Goal: Task Accomplishment & Management: Manage account settings

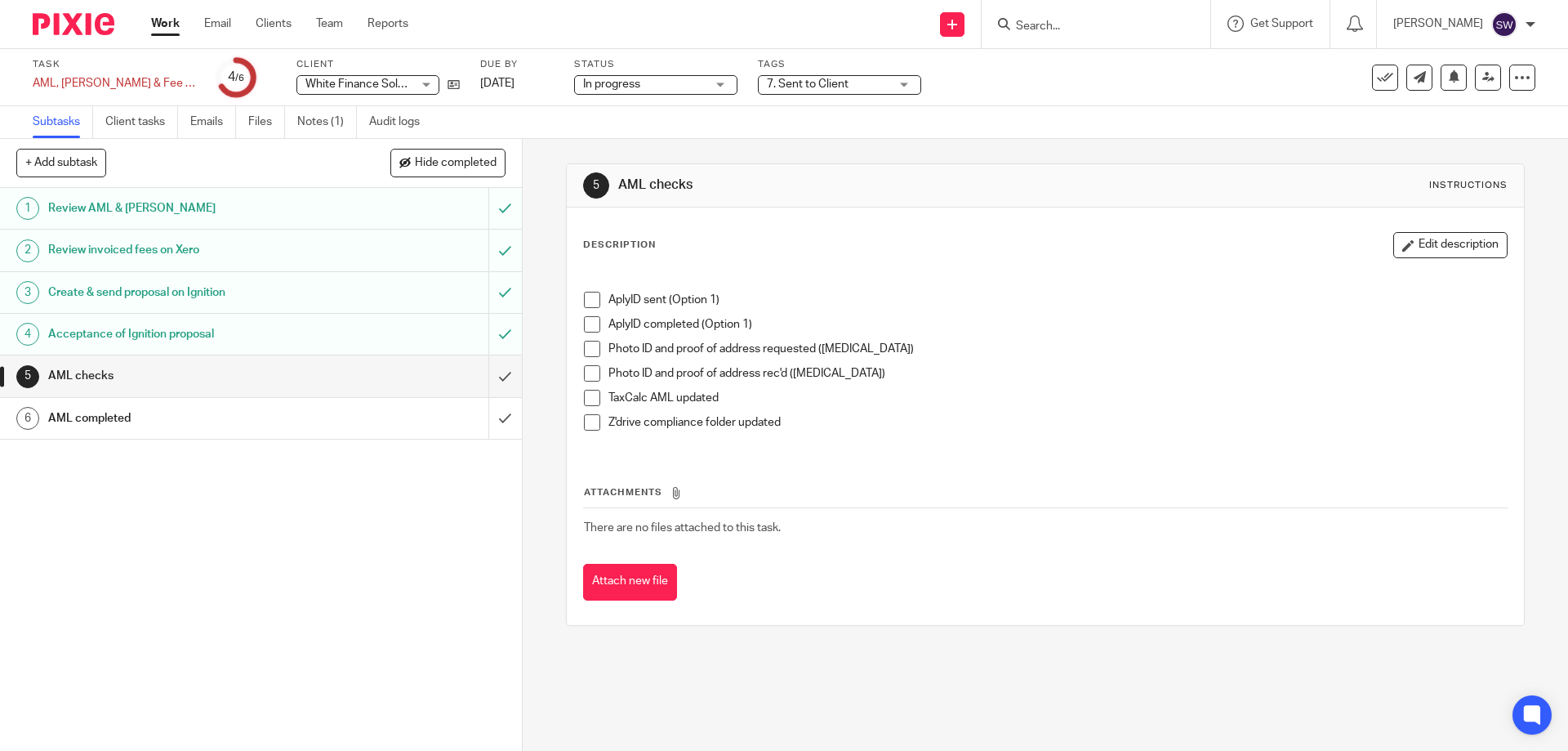
click at [171, 22] on link "Work" at bounding box center [165, 23] width 29 height 16
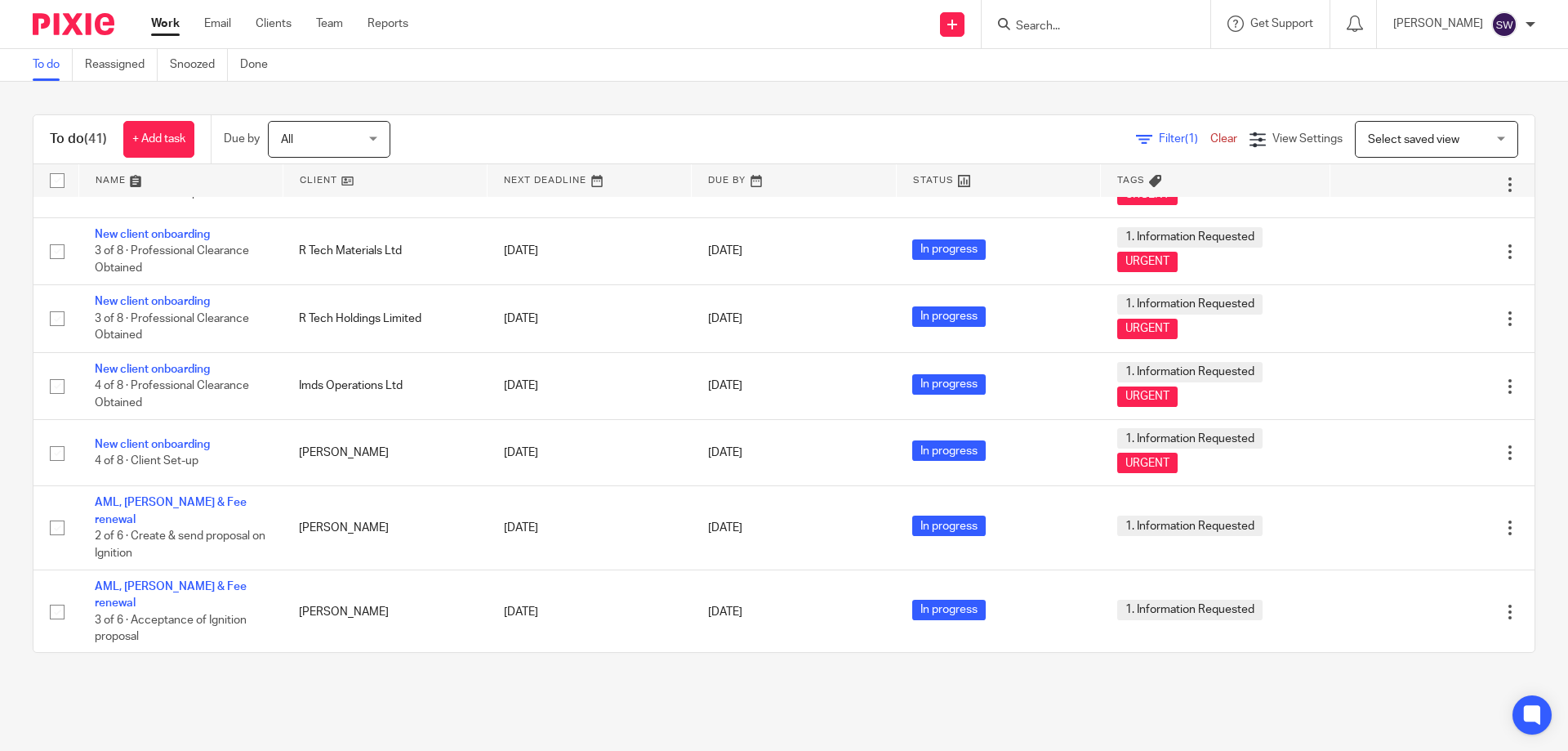
scroll to position [2262, 0]
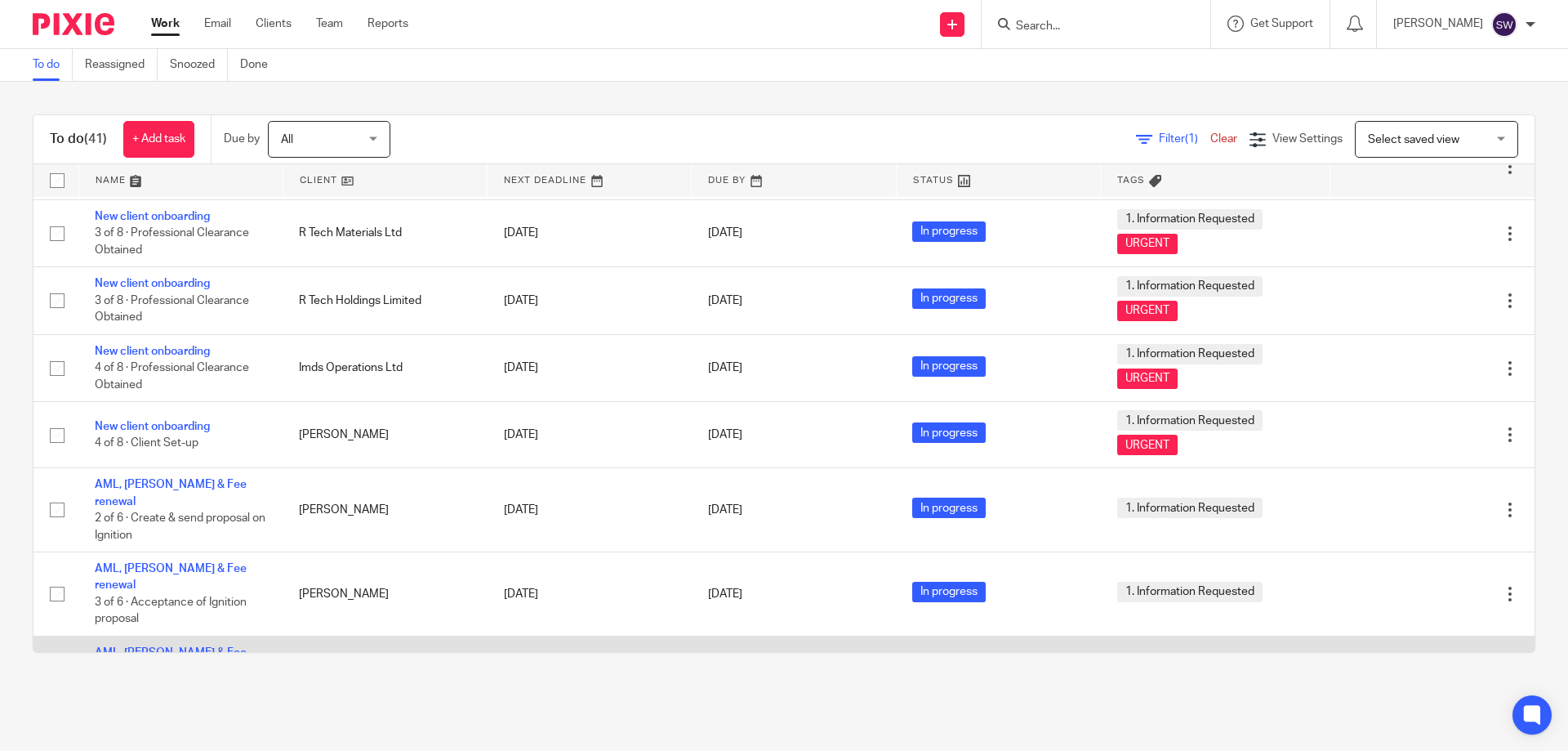
click at [195, 647] on link "AML, [PERSON_NAME] & Fee renewal" at bounding box center [170, 661] width 151 height 28
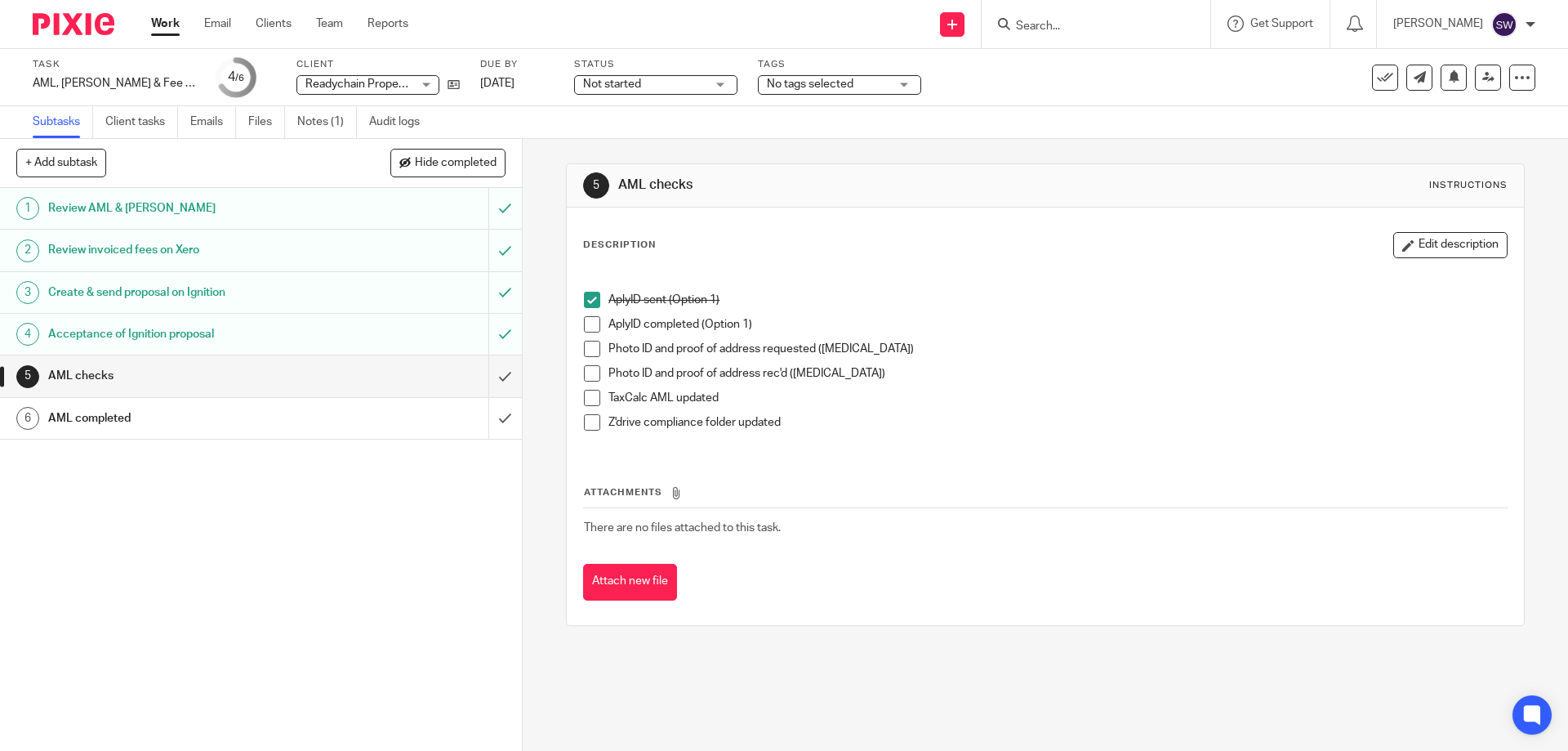
click at [683, 81] on div "Not started Not started" at bounding box center [655, 84] width 164 height 20
click at [607, 138] on li "In progress" at bounding box center [614, 144] width 162 height 34
click at [803, 86] on span "No tags selected" at bounding box center [810, 84] width 87 height 11
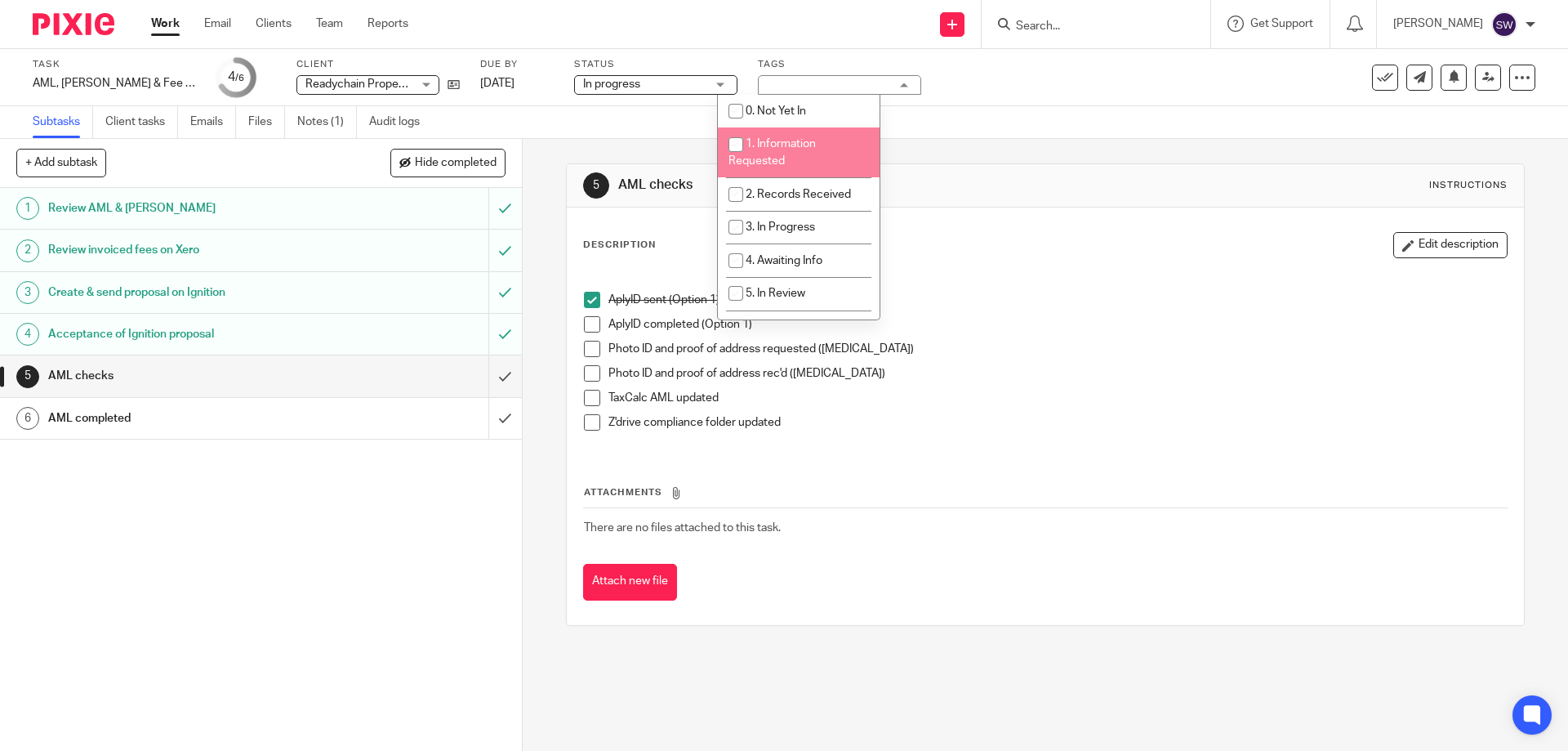
click at [734, 141] on input "checkbox" at bounding box center [735, 144] width 31 height 31
checkbox input "true"
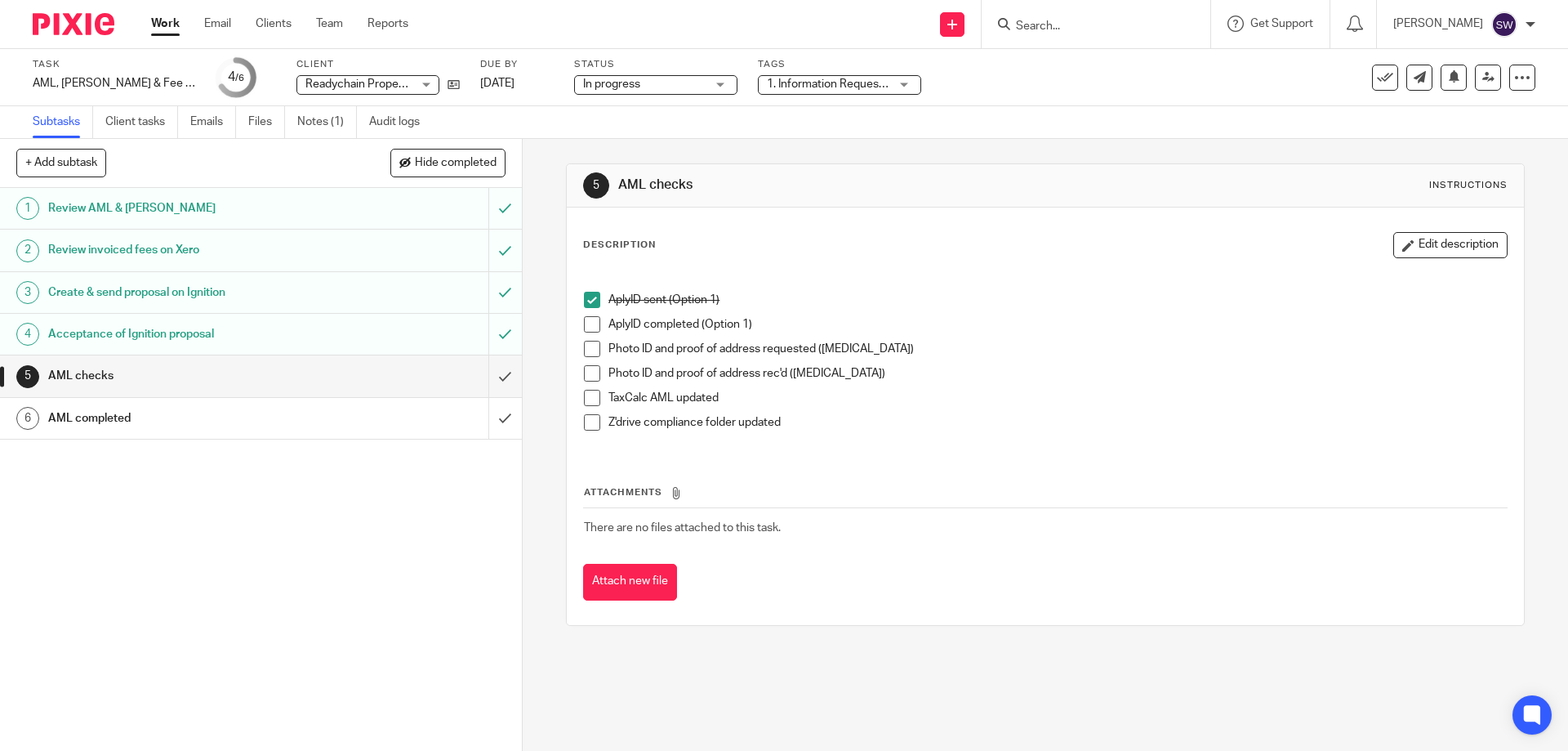
click at [165, 27] on link "Work" at bounding box center [165, 23] width 29 height 16
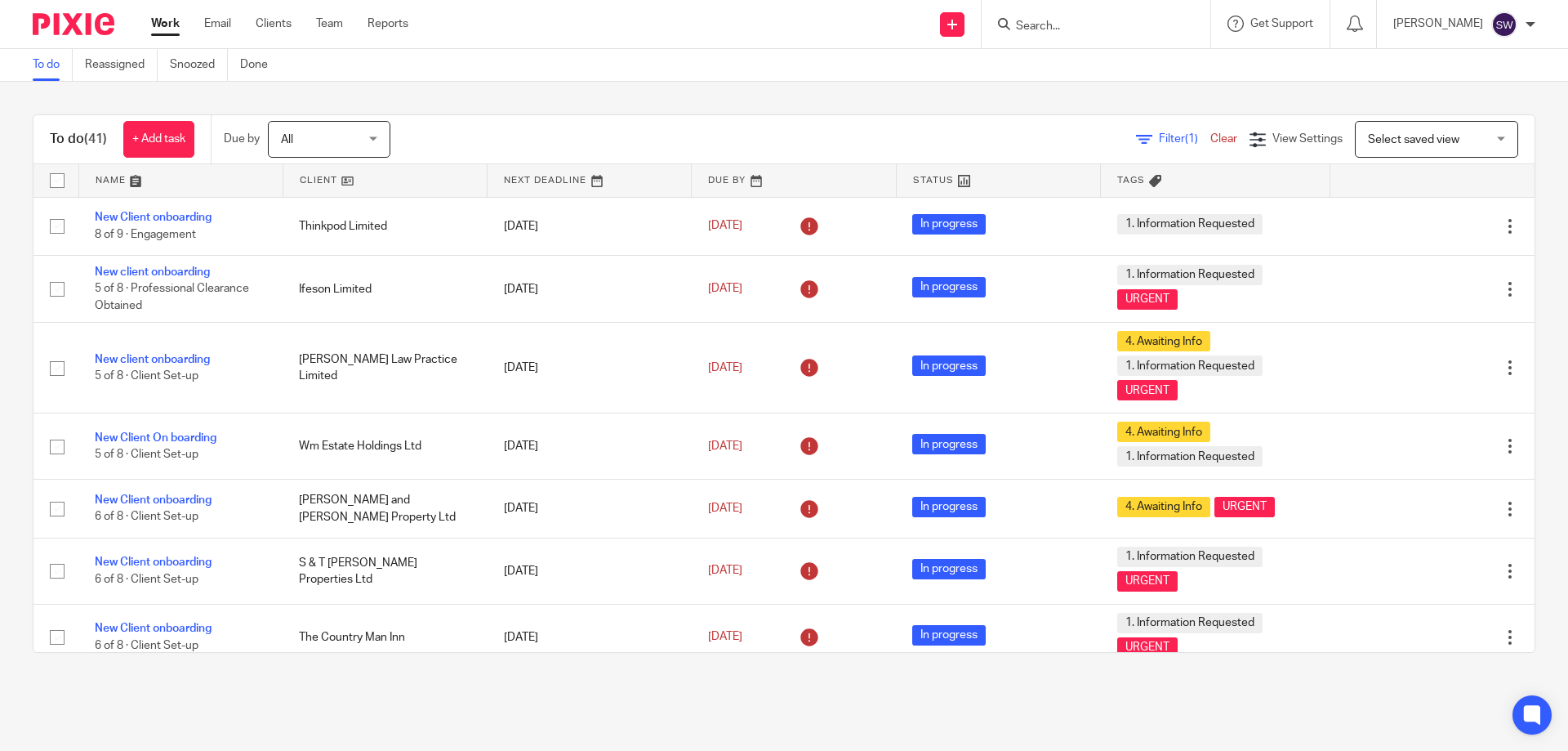
click at [1058, 25] on input "Search" at bounding box center [1087, 27] width 147 height 15
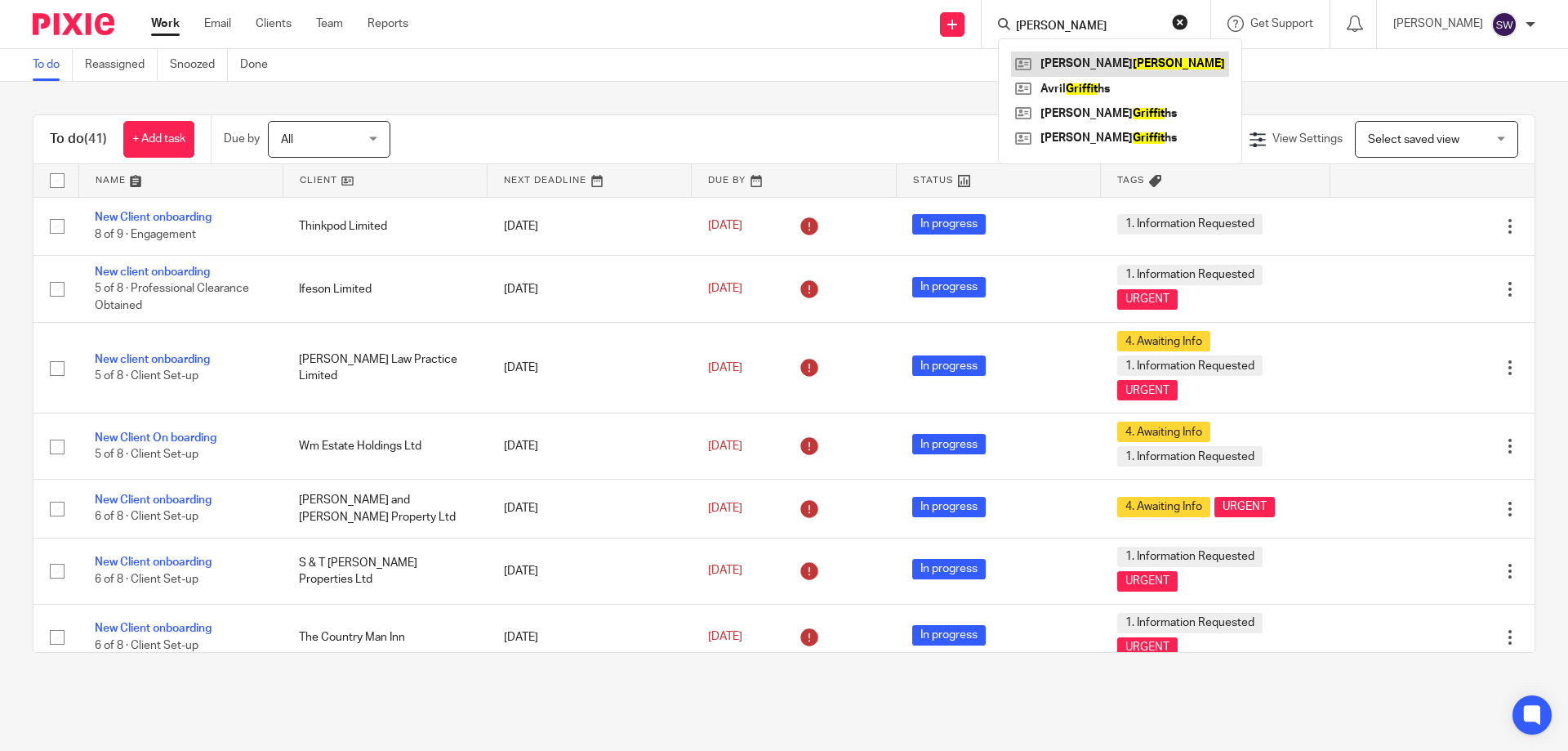
type input "griffin"
click at [1123, 67] on link at bounding box center [1119, 64] width 218 height 24
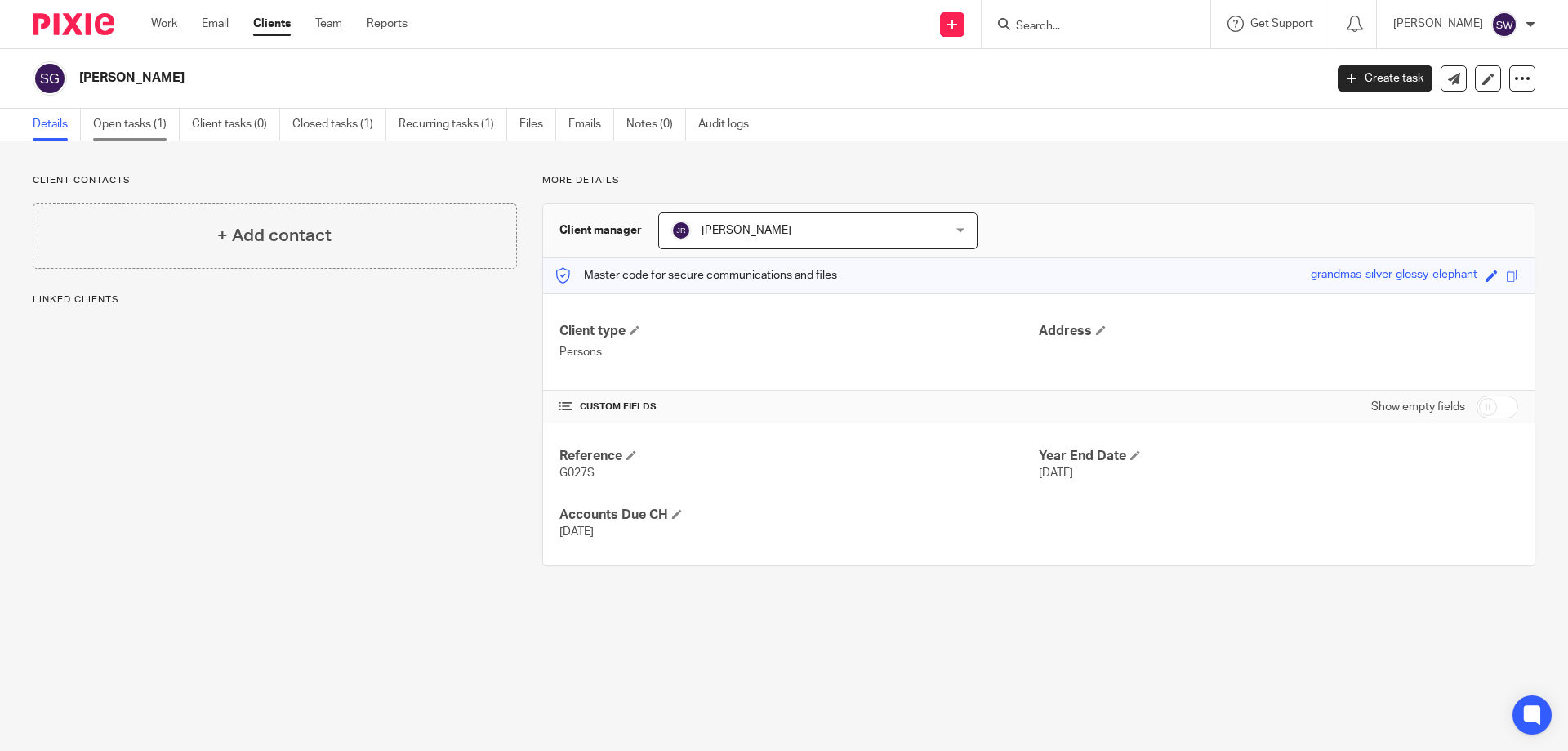
click at [136, 125] on link "Open tasks (1)" at bounding box center [137, 124] width 87 height 32
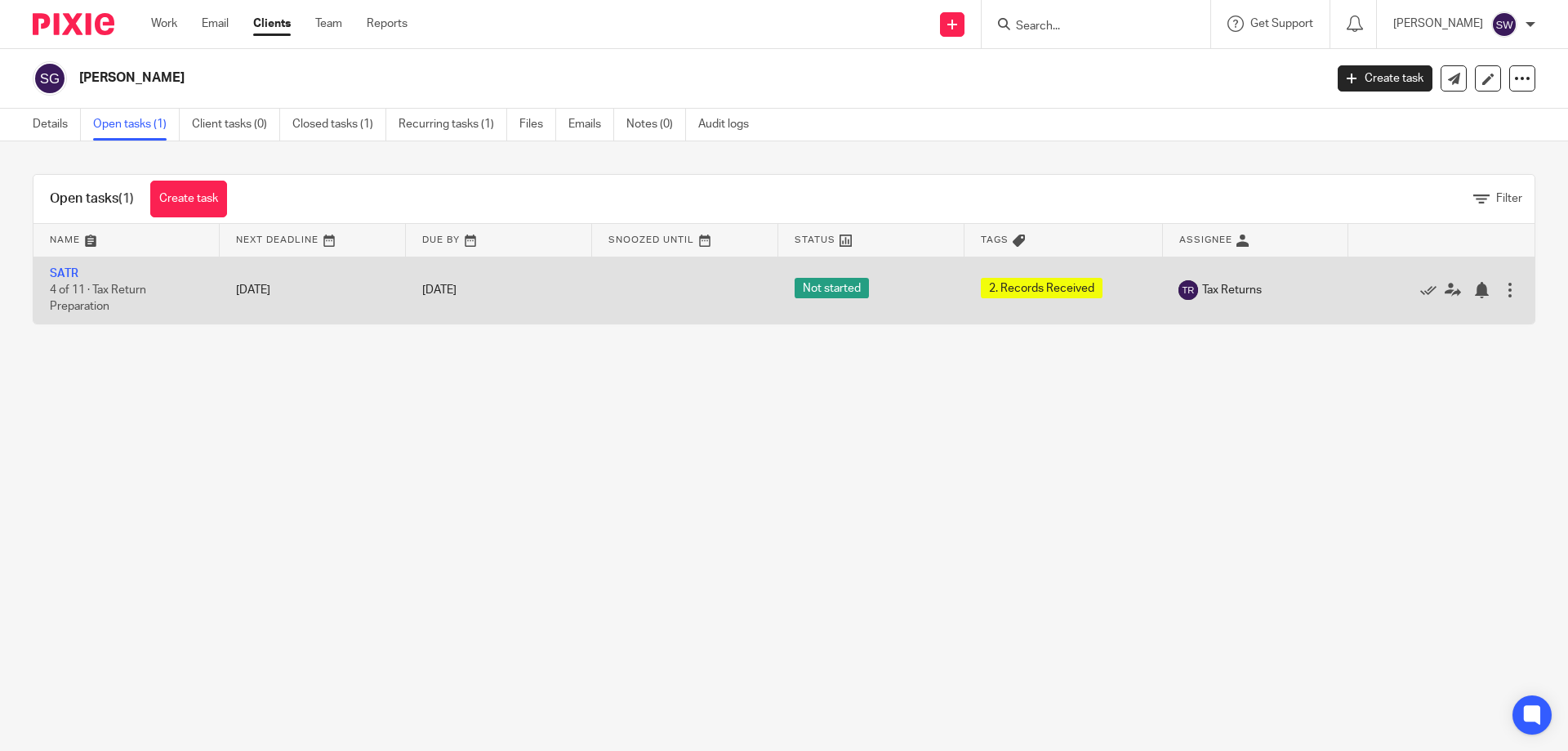
drag, startPoint x: 197, startPoint y: 201, endPoint x: 307, endPoint y: 287, distance: 139.6
click at [198, 201] on link "Create task" at bounding box center [189, 198] width 77 height 36
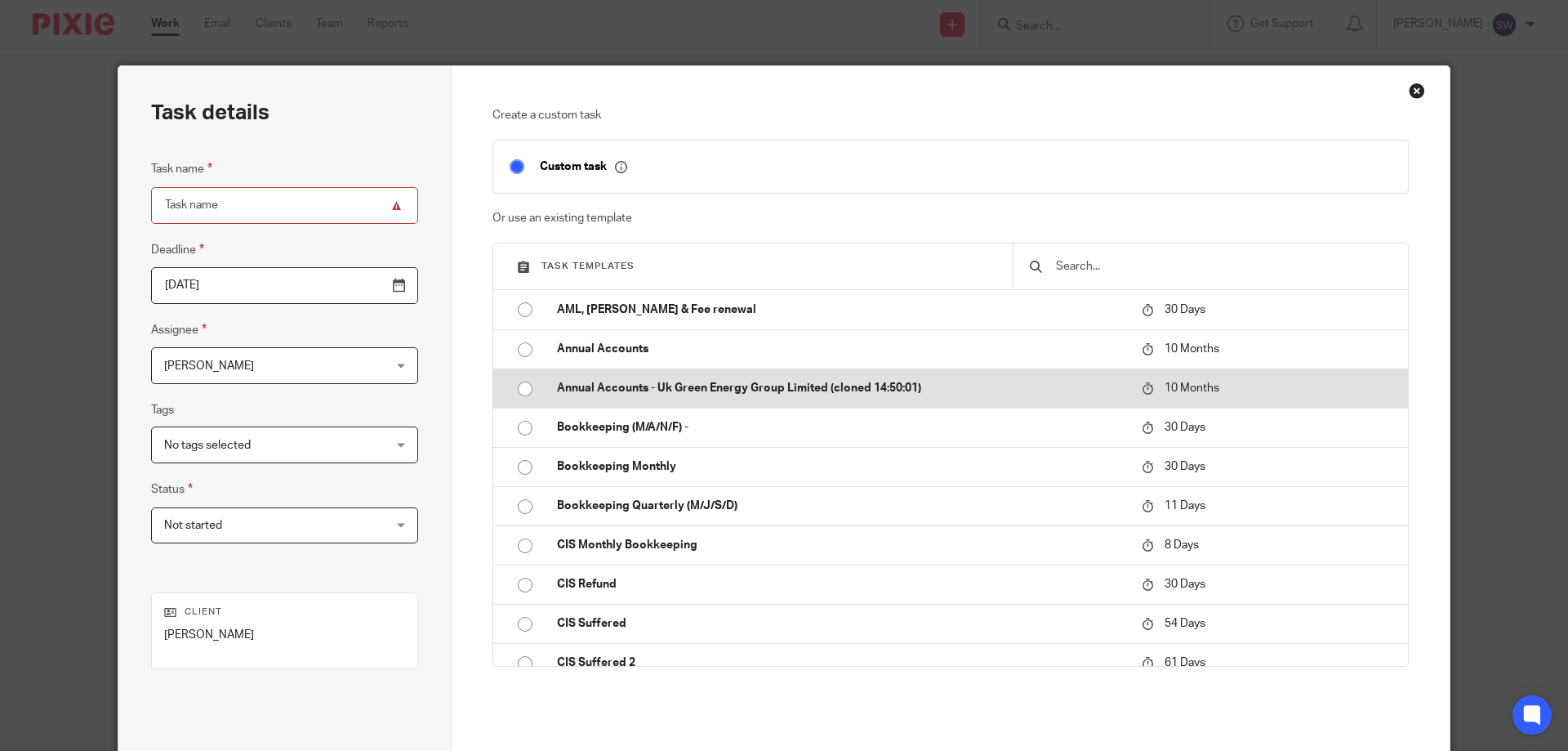
drag, startPoint x: 586, startPoint y: 308, endPoint x: 651, endPoint y: 369, distance: 89.1
click at [584, 307] on p "AML, [PERSON_NAME] & Fee renewal" at bounding box center [842, 309] width 568 height 16
type input "2025-10-15"
type input "AML, [PERSON_NAME] & Fee renewal"
checkbox input "false"
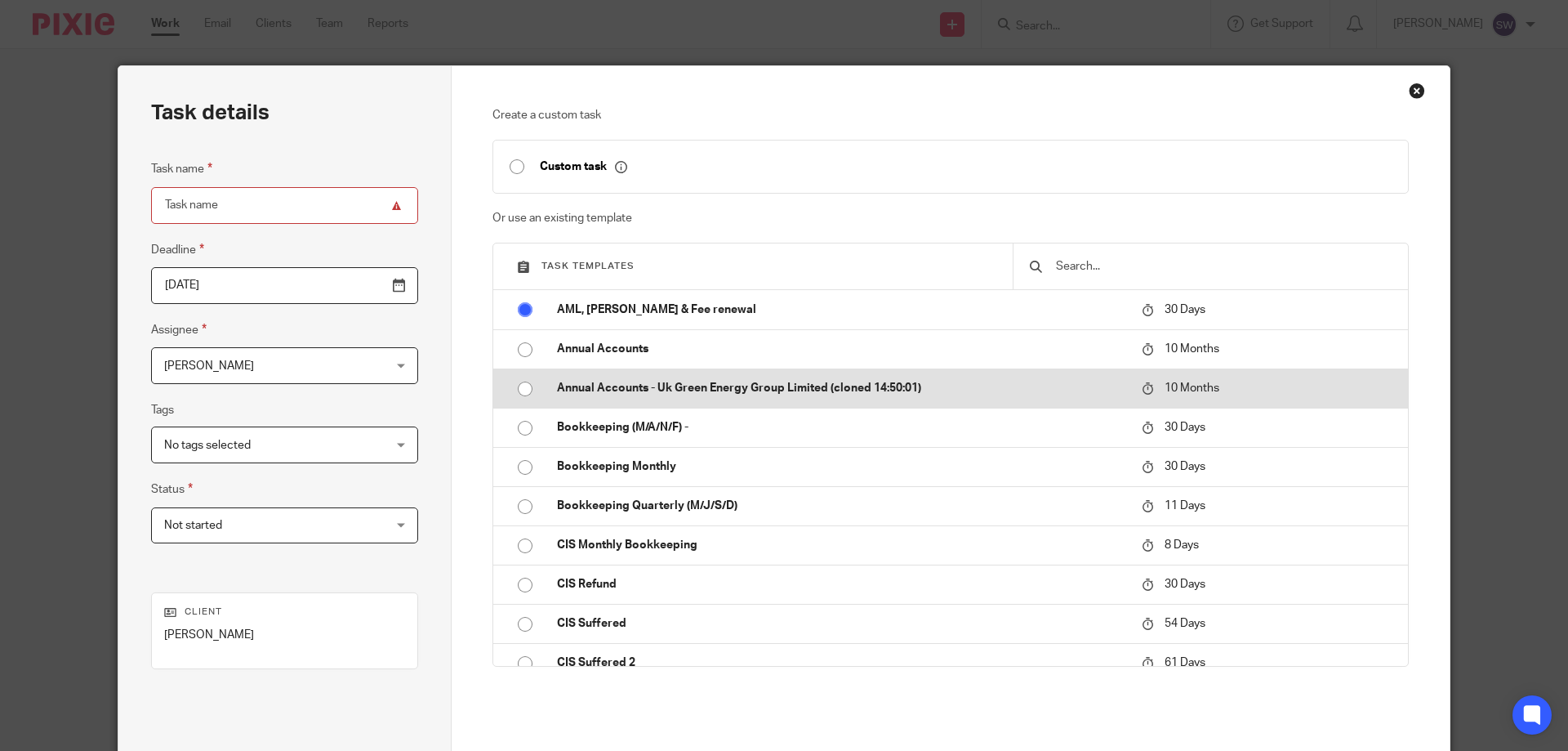
radio input "true"
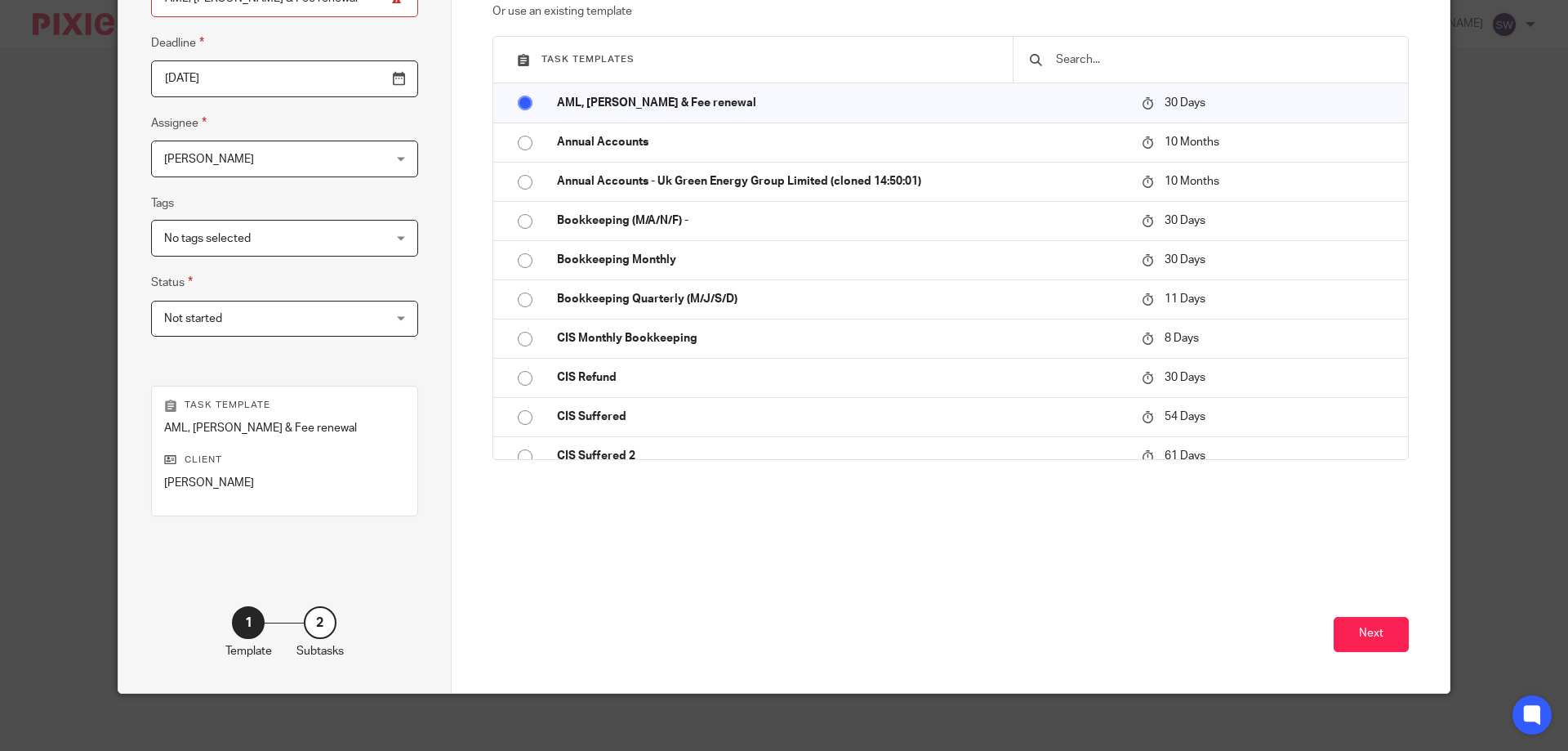
scroll to position [215, 0]
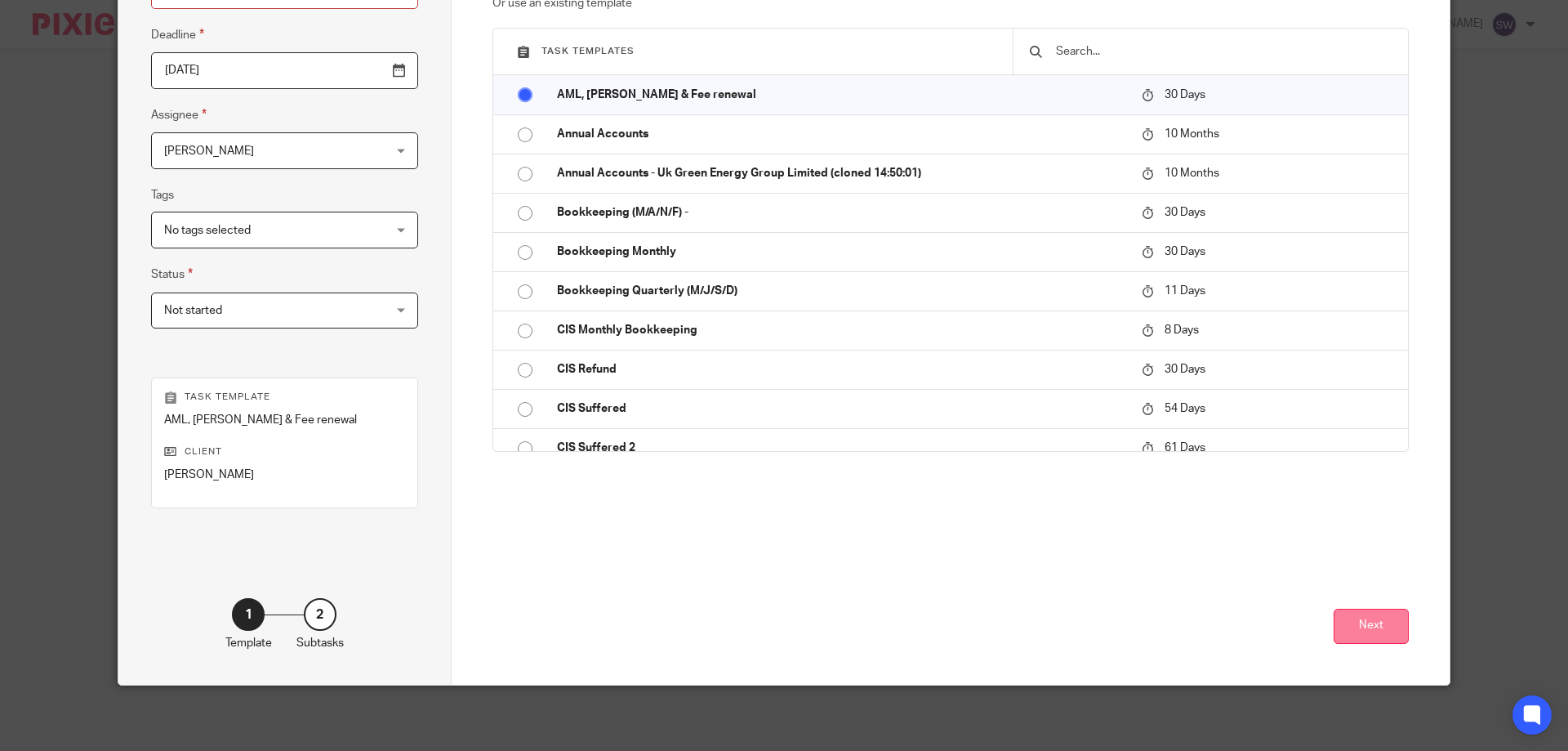
click at [1357, 633] on button "Next" at bounding box center [1371, 627] width 75 height 36
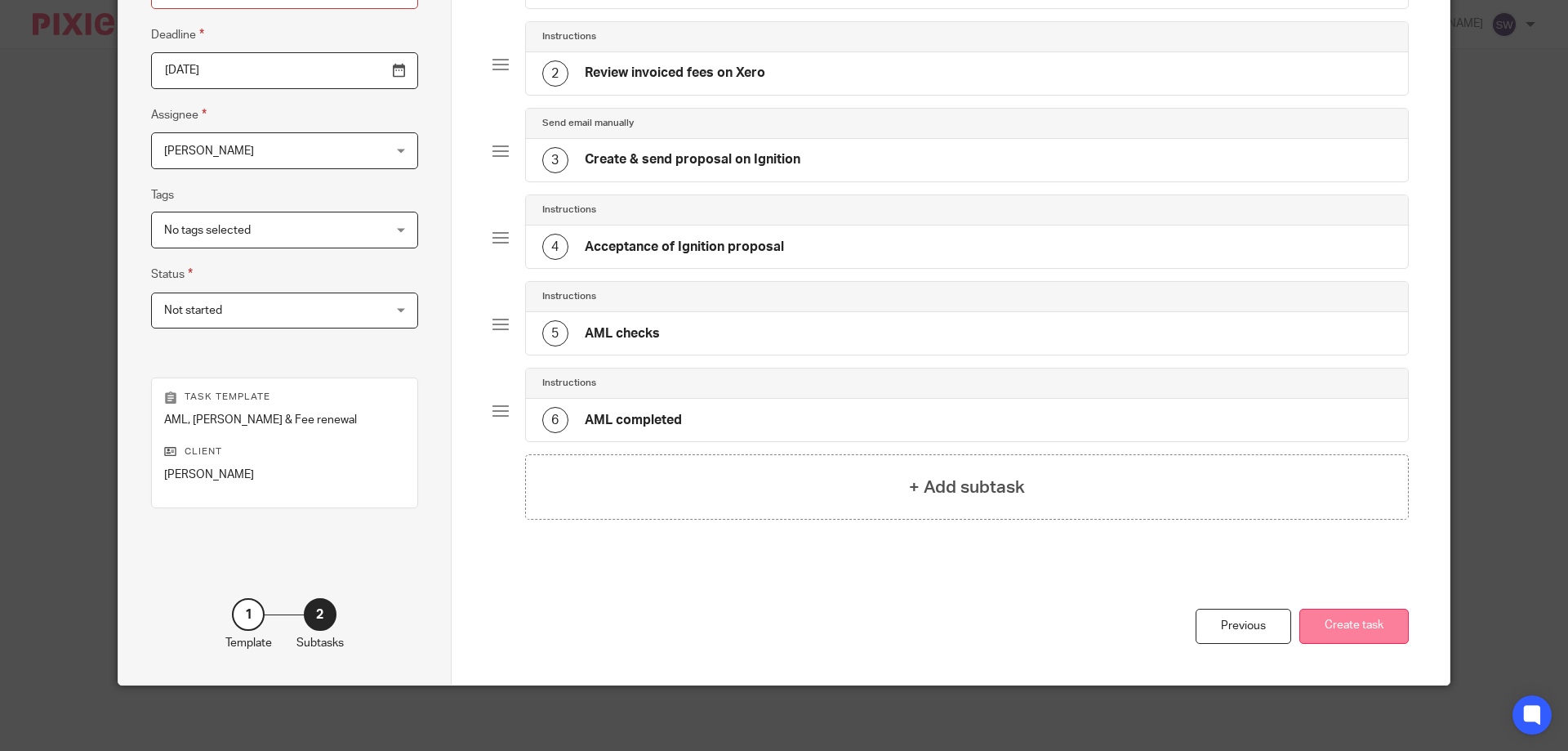
click at [1354, 622] on button "Create task" at bounding box center [1354, 627] width 109 height 36
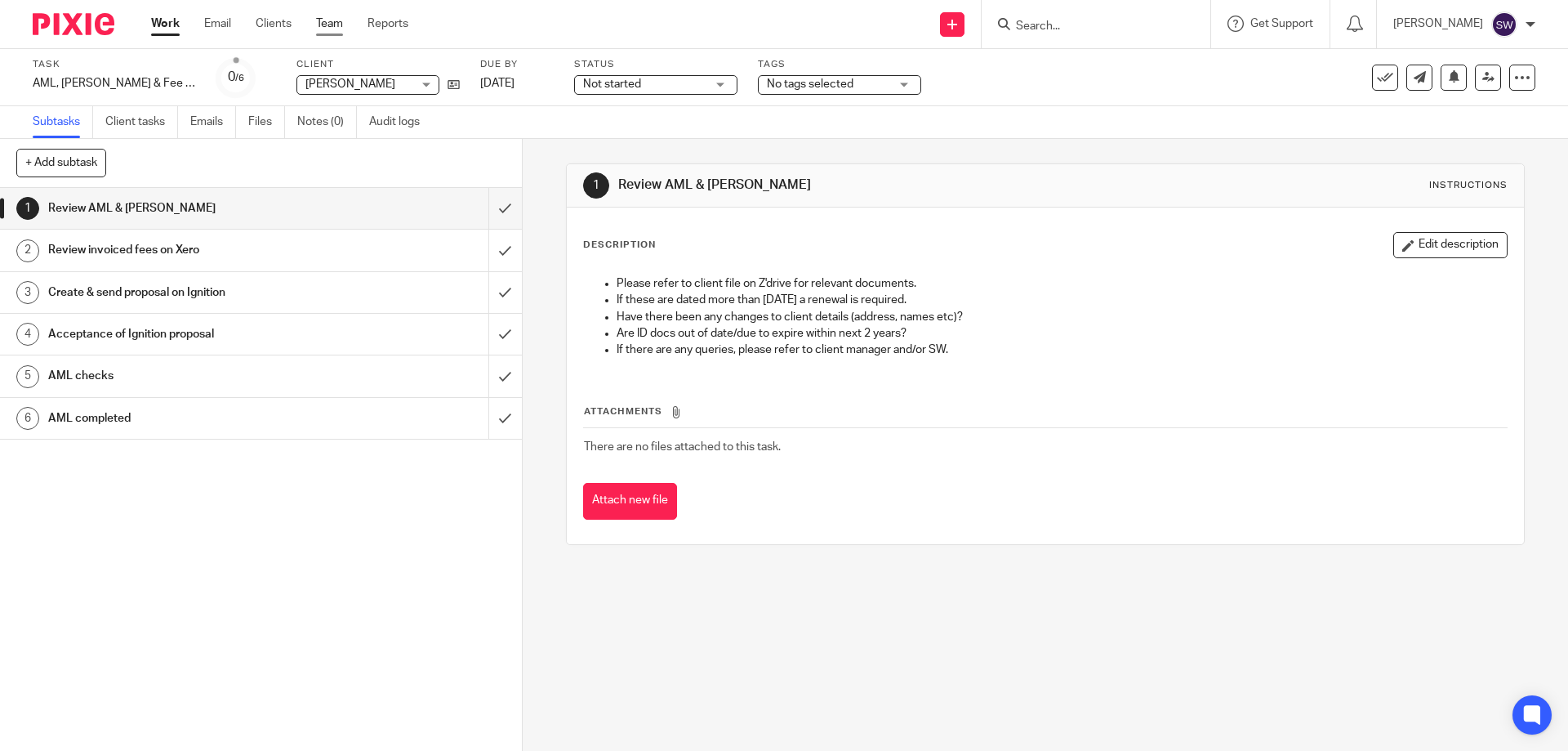
click at [322, 19] on link "Team" at bounding box center [329, 23] width 27 height 16
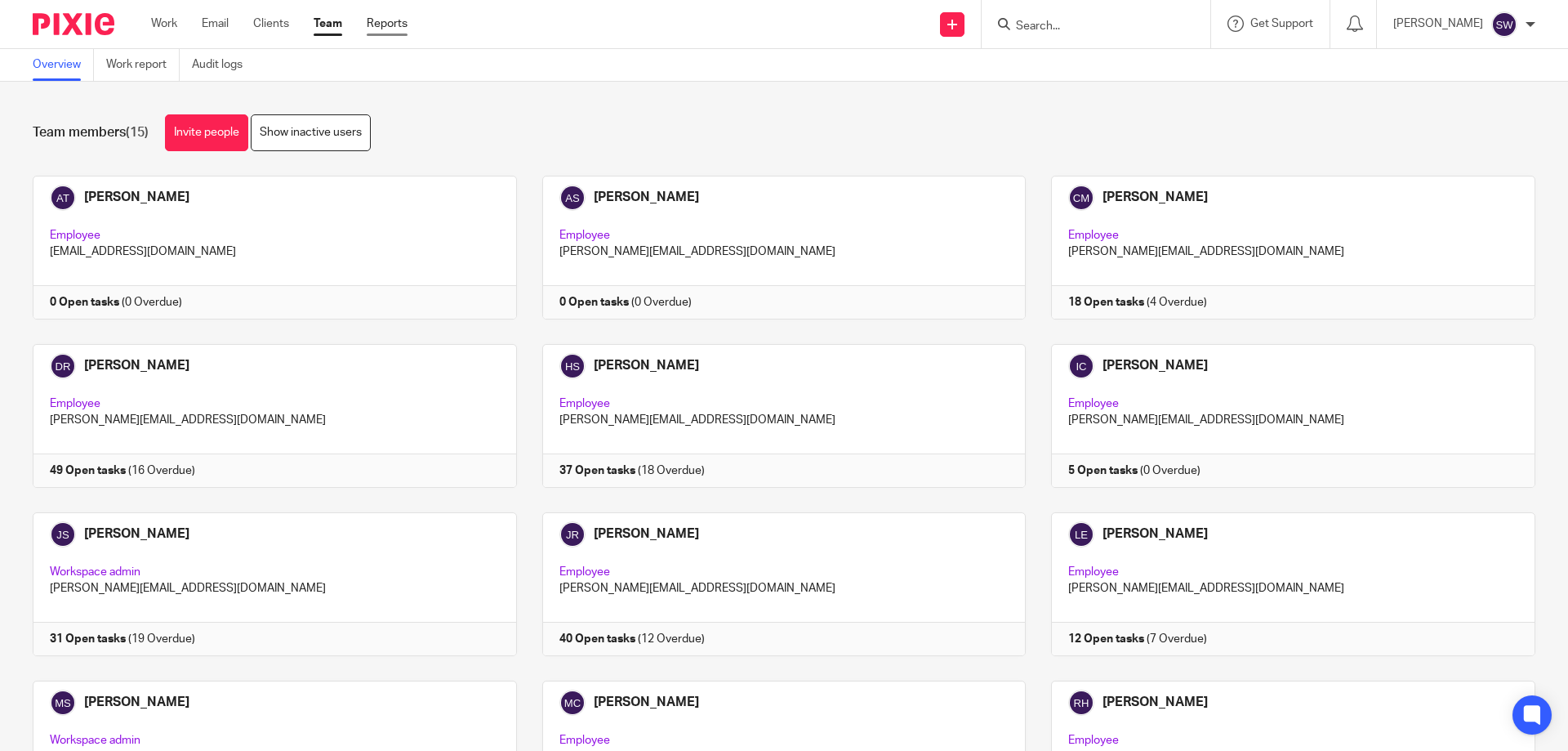
click at [384, 16] on link "Reports" at bounding box center [387, 23] width 41 height 16
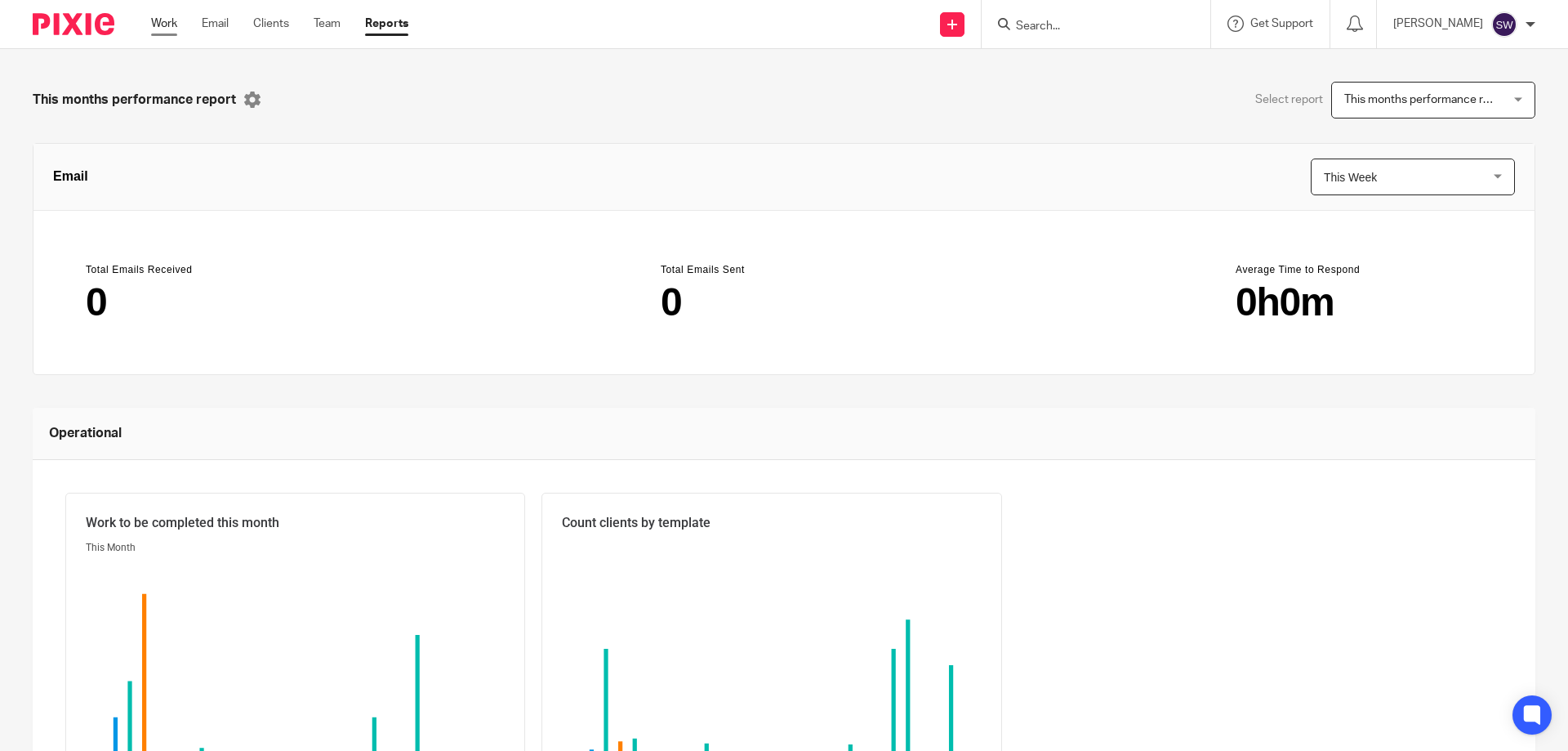
click at [178, 23] on link "Work" at bounding box center [165, 23] width 26 height 16
